Goal: Find specific page/section: Find specific page/section

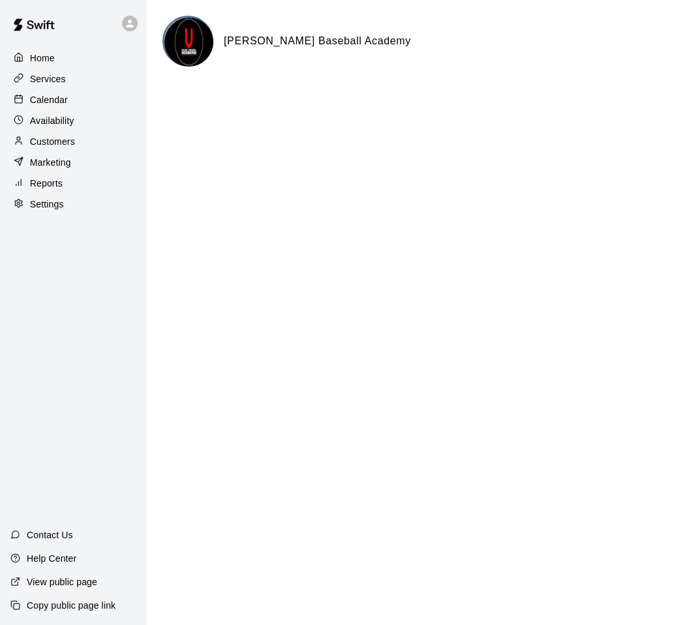
click at [47, 100] on p "Calendar" at bounding box center [49, 99] width 38 height 13
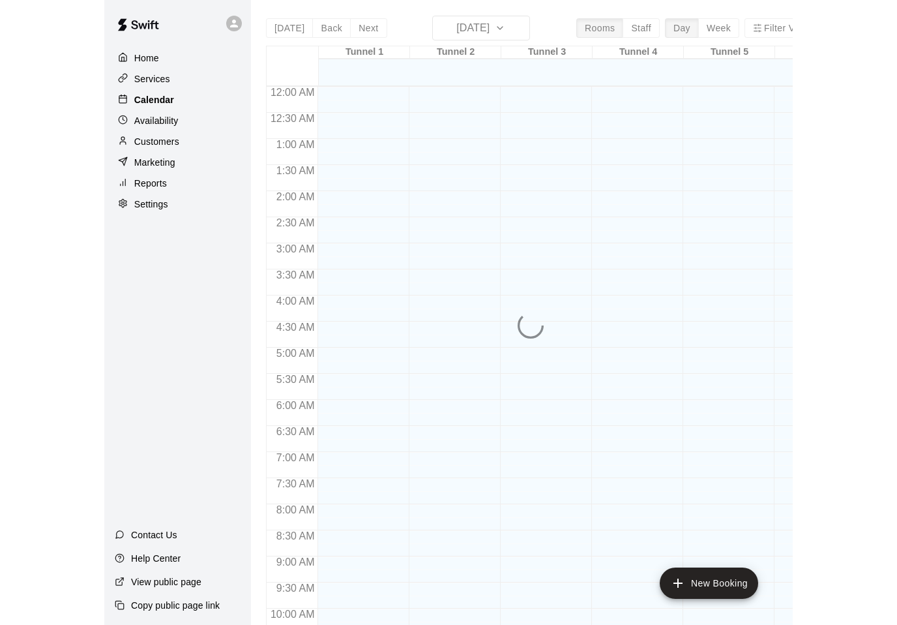
scroll to position [640, 0]
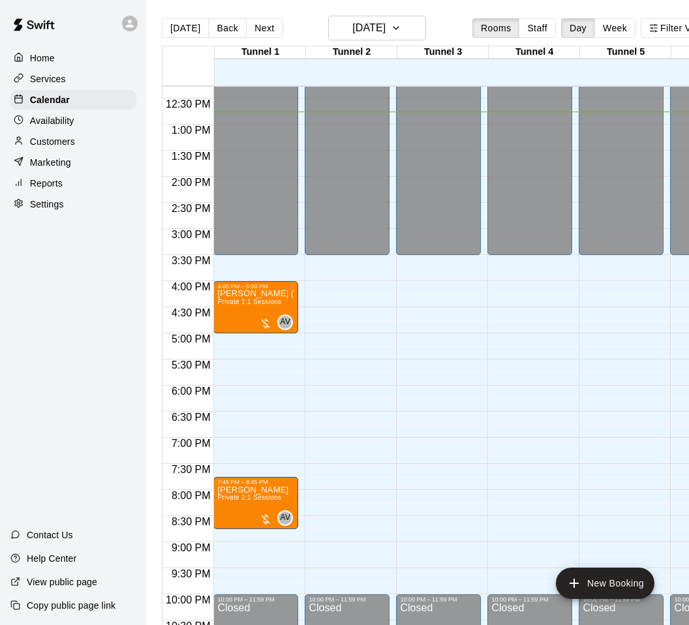
click at [72, 398] on div "Home Services Calendar Availability Customers Marketing Reports Settings Contac…" at bounding box center [73, 312] width 147 height 625
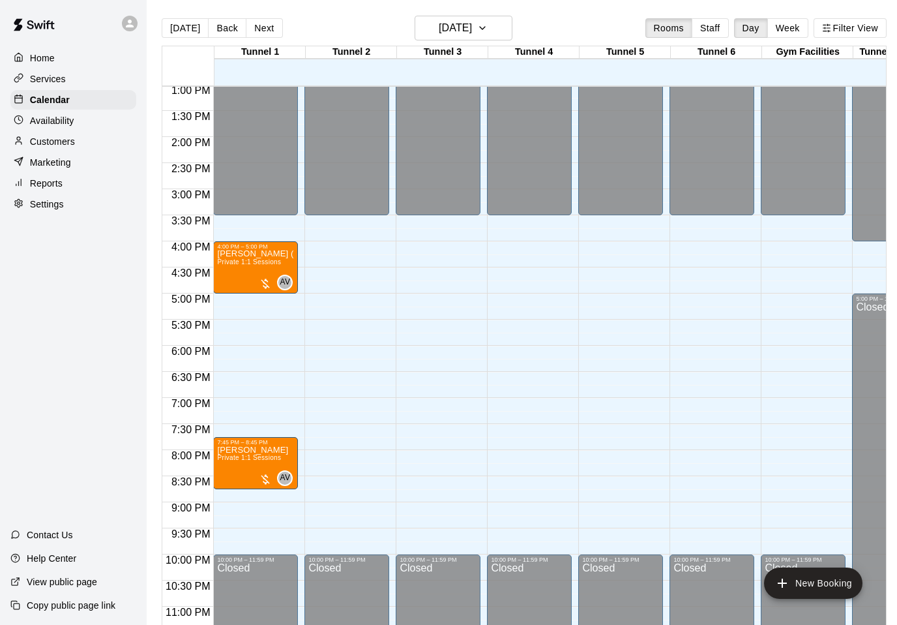
scroll to position [680, 0]
click at [61, 141] on p "Customers" at bounding box center [52, 141] width 45 height 13
